Goal: Task Accomplishment & Management: Manage account settings

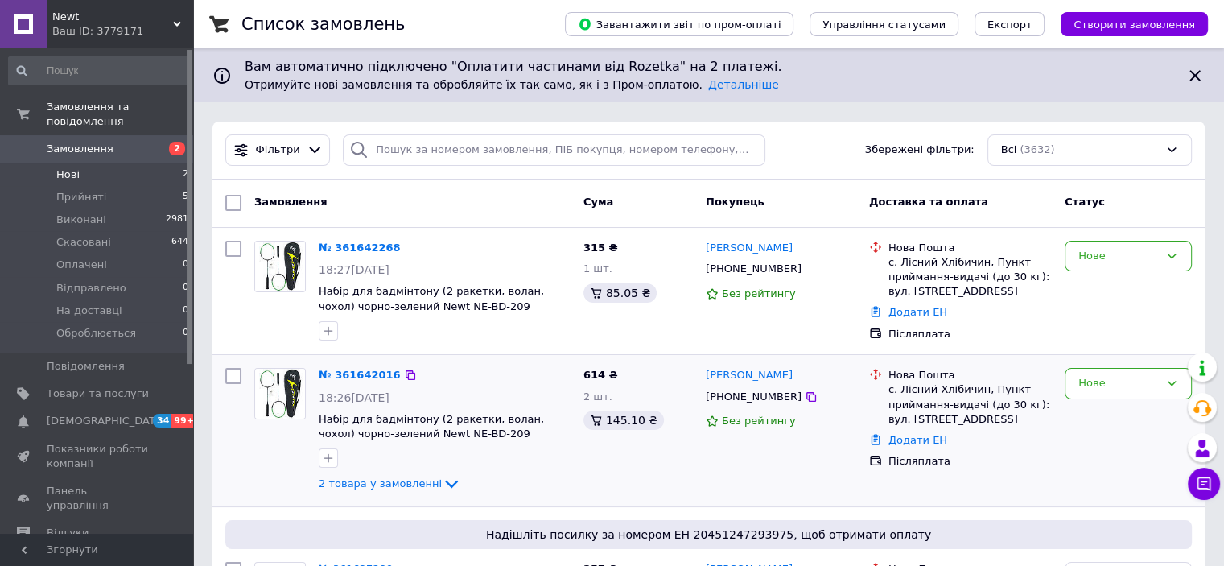
scroll to position [88, 0]
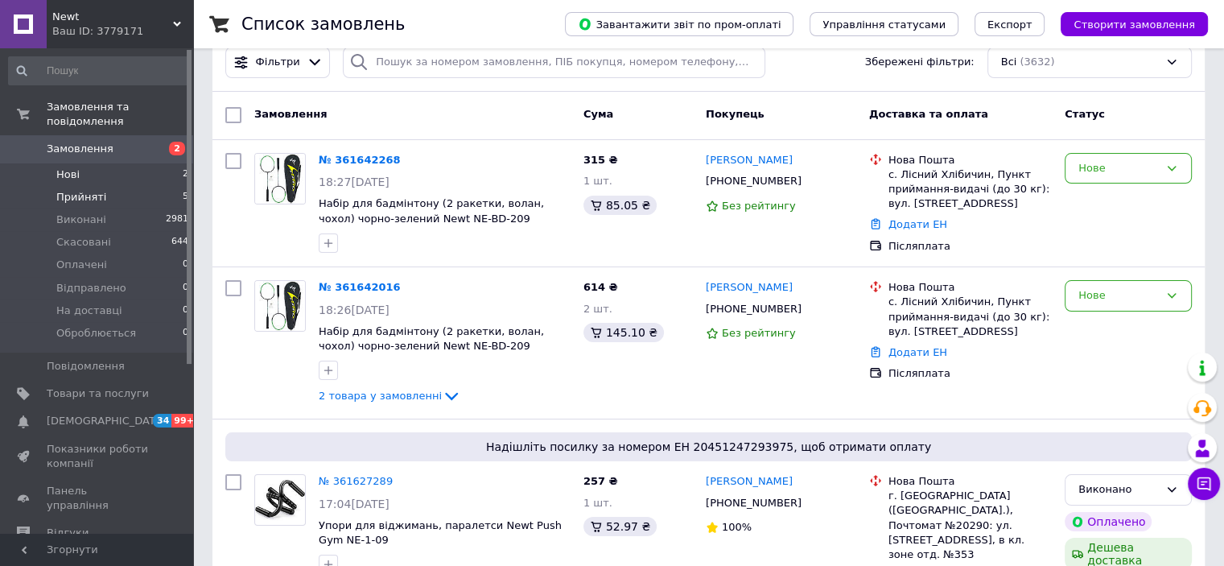
click at [443, 395] on icon at bounding box center [451, 395] width 19 height 19
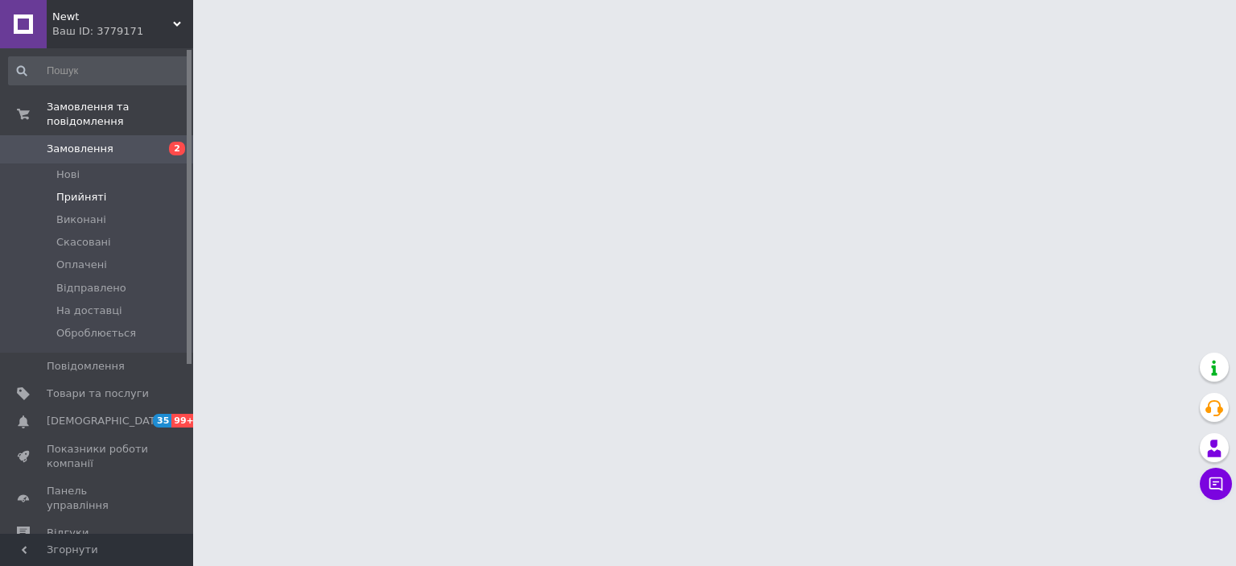
click at [97, 190] on span "Прийняті" at bounding box center [81, 197] width 50 height 14
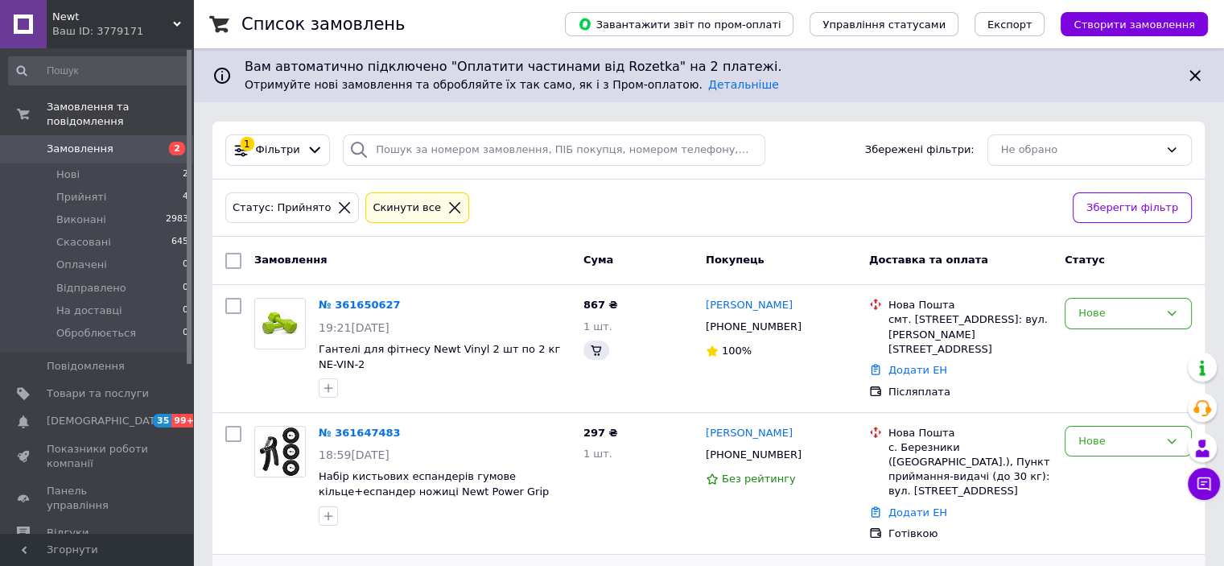
scroll to position [322, 0]
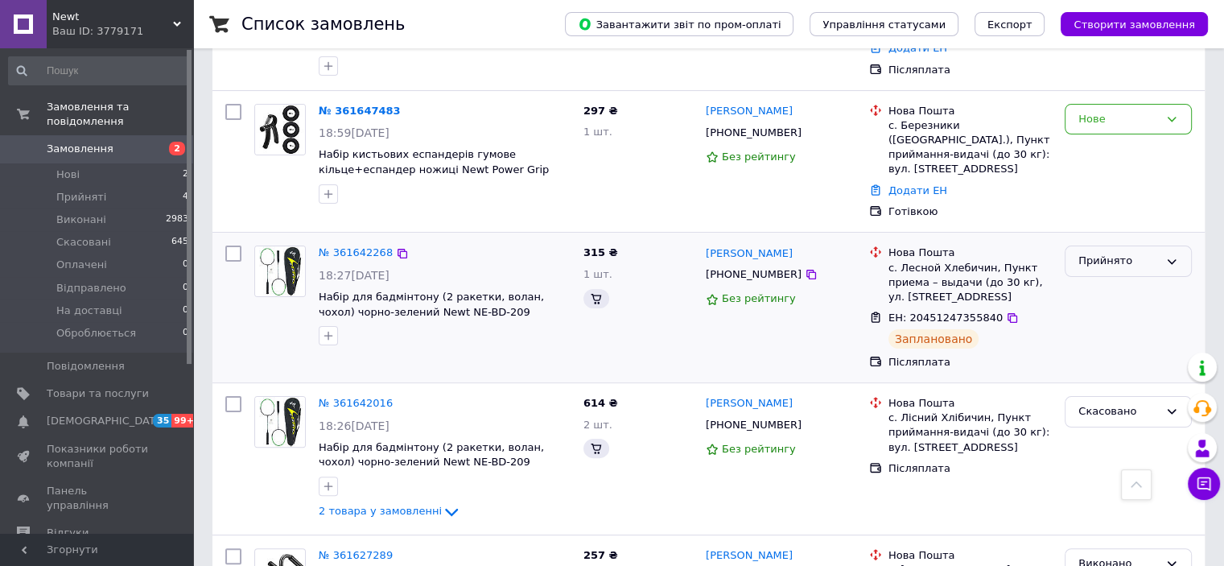
click at [1127, 246] on div "Прийнято" at bounding box center [1128, 261] width 127 height 31
click at [1117, 280] on li "Виконано" at bounding box center [1129, 295] width 126 height 30
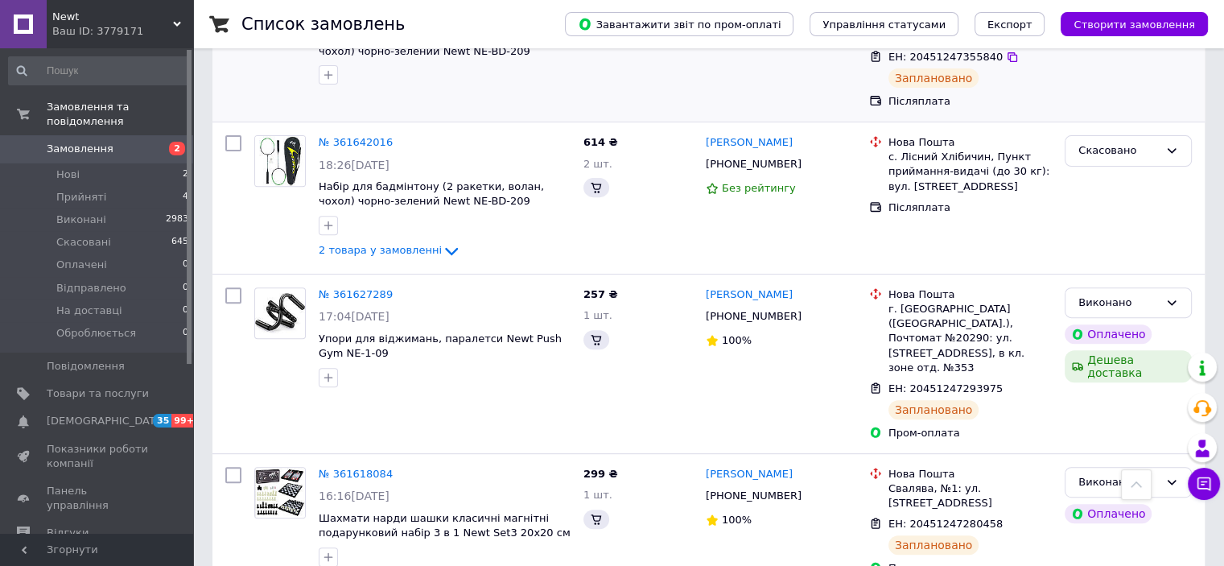
scroll to position [402, 0]
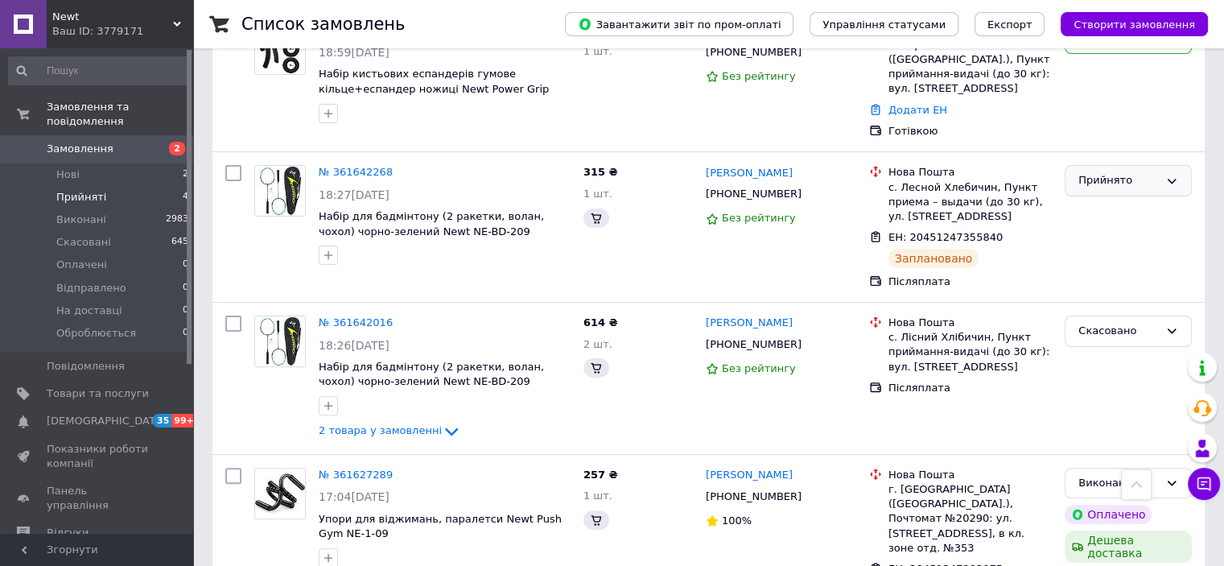
click at [83, 190] on span "Прийняті" at bounding box center [81, 197] width 50 height 14
click at [80, 190] on span "Прийняті" at bounding box center [81, 197] width 50 height 14
click at [97, 190] on span "Прийняті" at bounding box center [81, 197] width 50 height 14
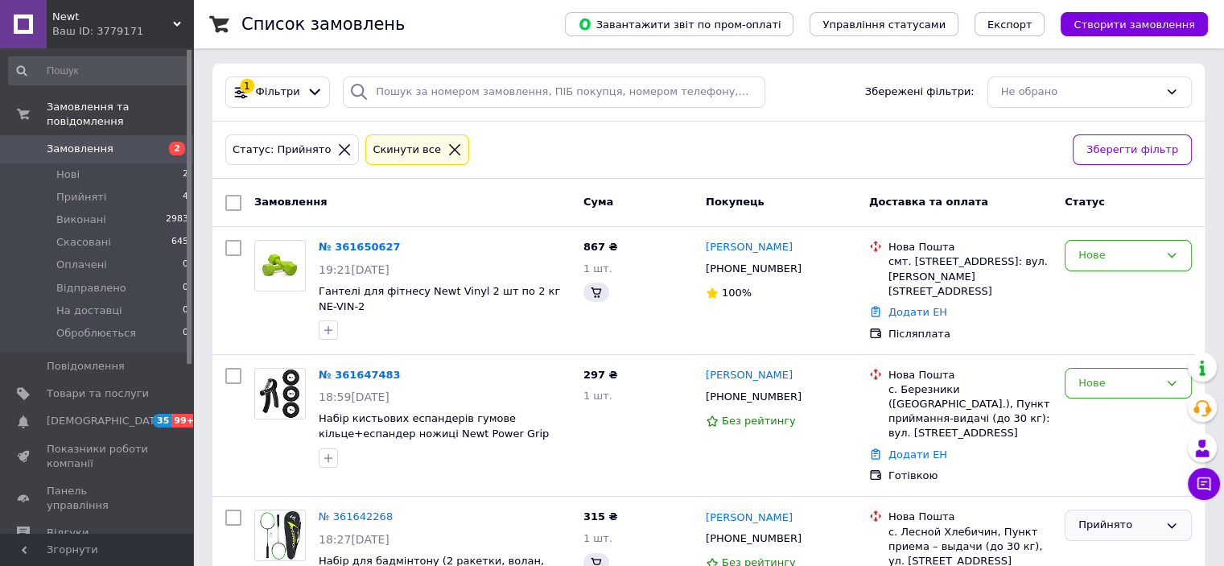
scroll to position [0, 0]
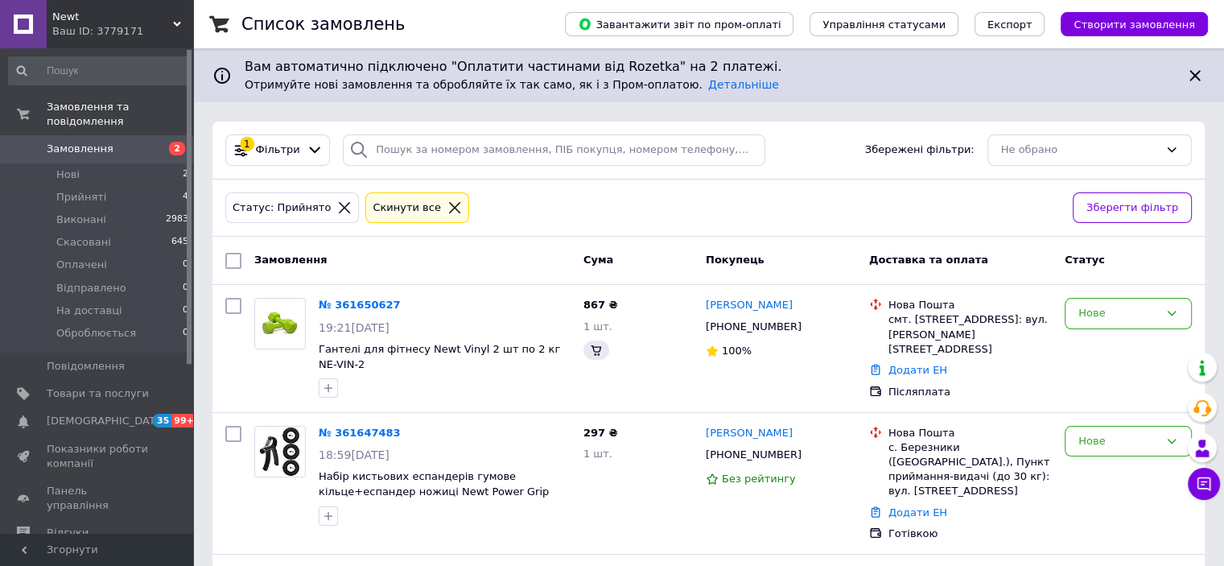
click at [448, 204] on icon at bounding box center [455, 207] width 14 height 14
click at [448, 202] on icon at bounding box center [455, 207] width 14 height 14
click at [448, 203] on icon at bounding box center [455, 207] width 14 height 14
